Goal: Task Accomplishment & Management: Use online tool/utility

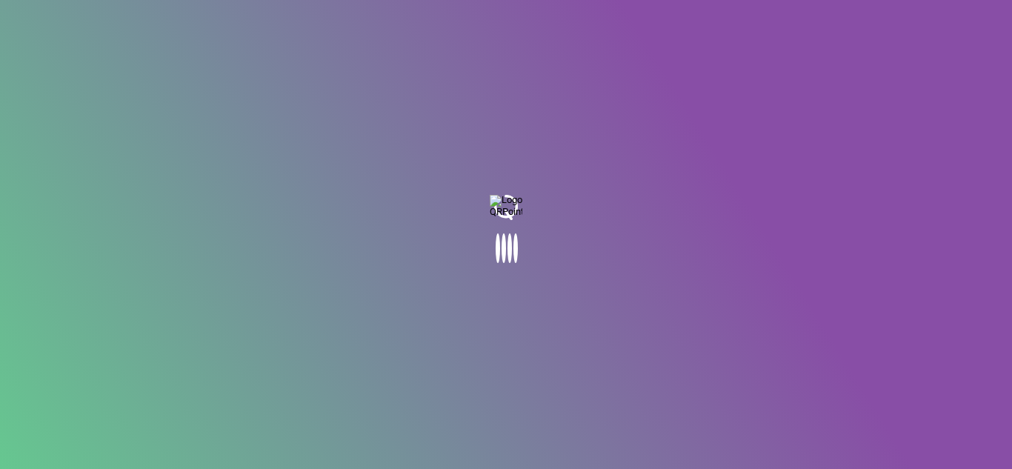
click at [525, 204] on body at bounding box center [506, 234] width 1012 height 469
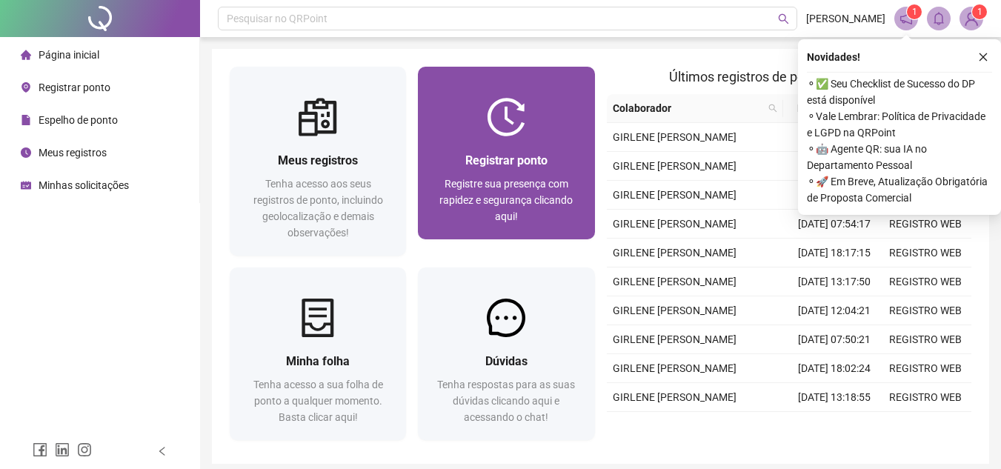
click at [524, 146] on div "Registrar ponto Registre sua presença com rapidez e segurança clicando aqui!" at bounding box center [506, 187] width 176 height 103
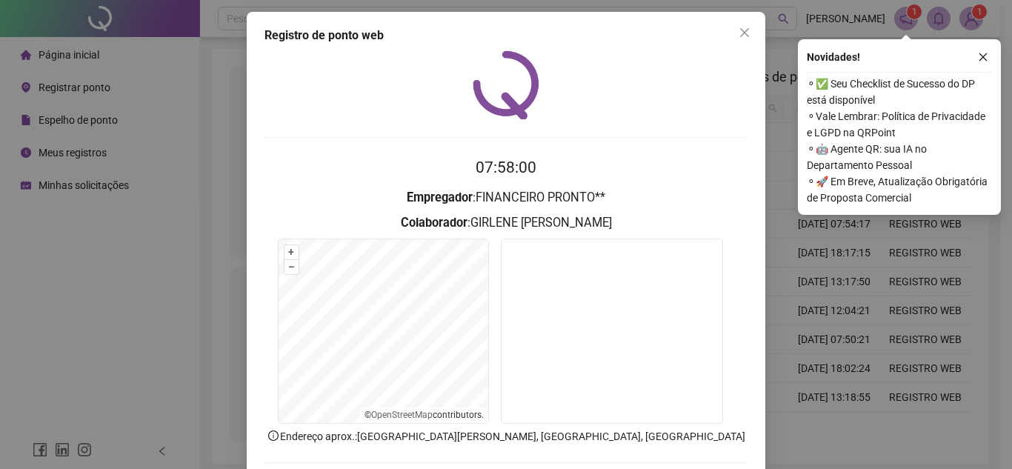
scroll to position [77, 0]
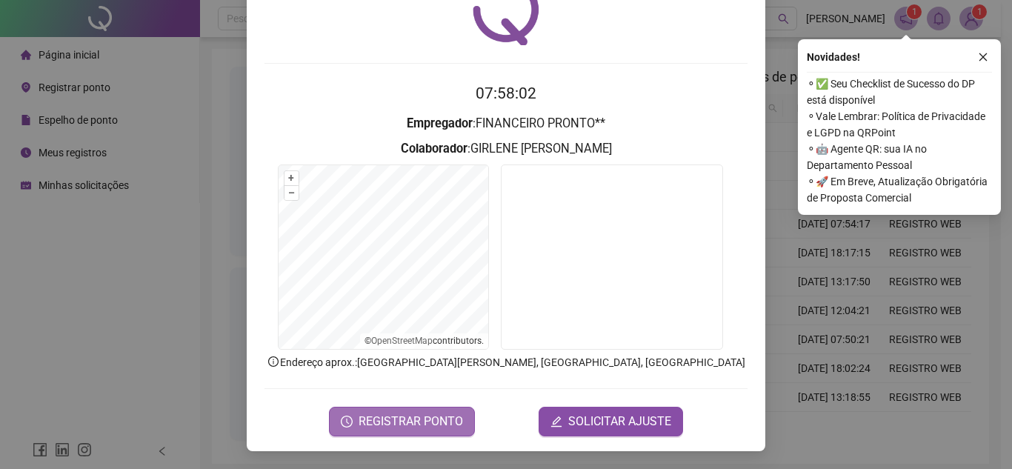
click at [436, 423] on span "REGISTRAR PONTO" at bounding box center [411, 422] width 104 height 18
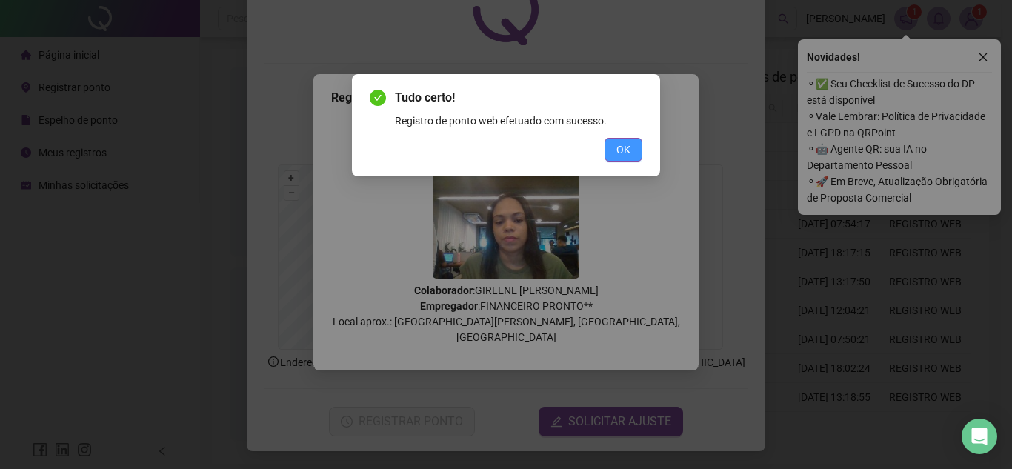
click at [635, 147] on button "OK" at bounding box center [624, 150] width 38 height 24
